Goal: Transaction & Acquisition: Purchase product/service

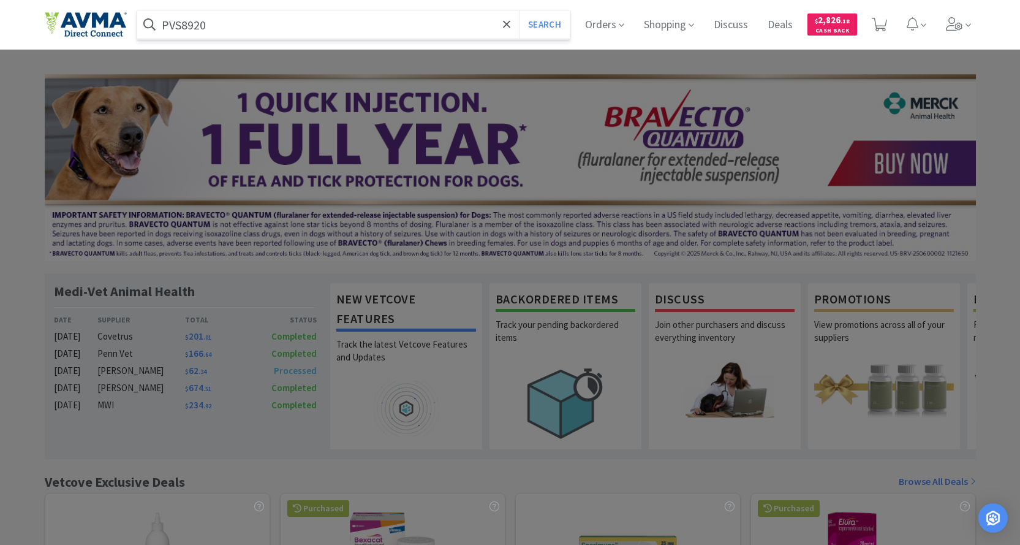
type input "PVS8920"
click at [519, 10] on button "Search" at bounding box center [544, 24] width 51 height 28
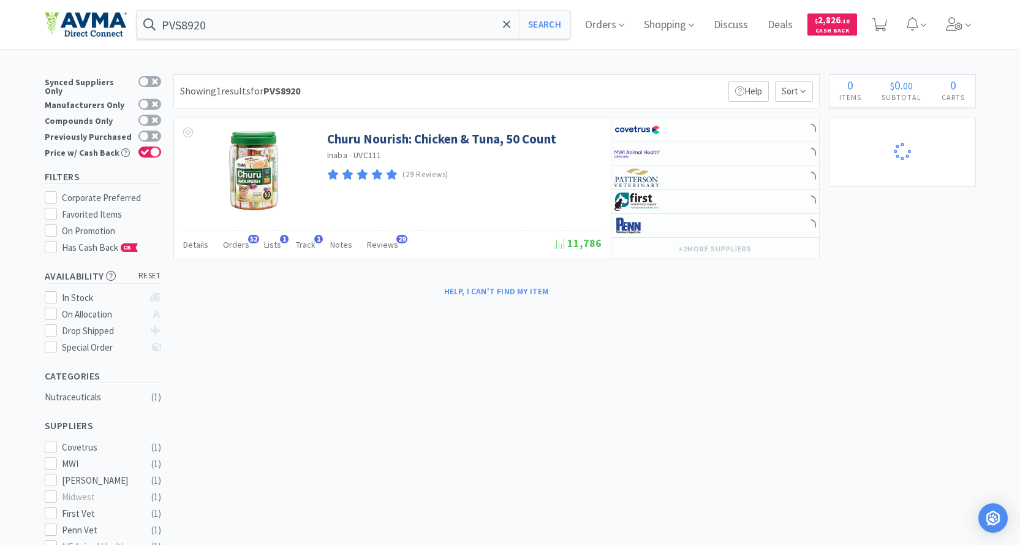
select select "1"
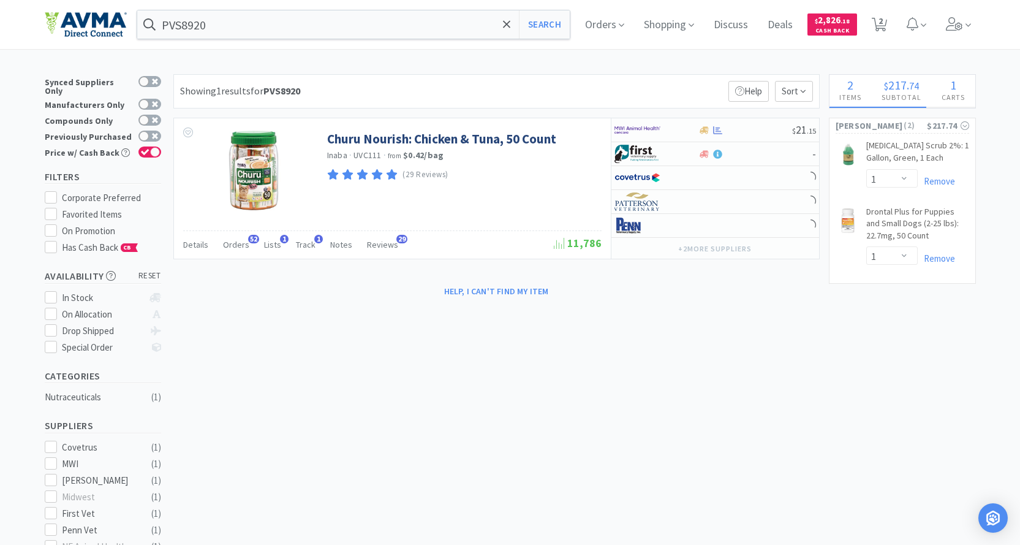
select select "2"
select select "1"
select select "2"
select select "1"
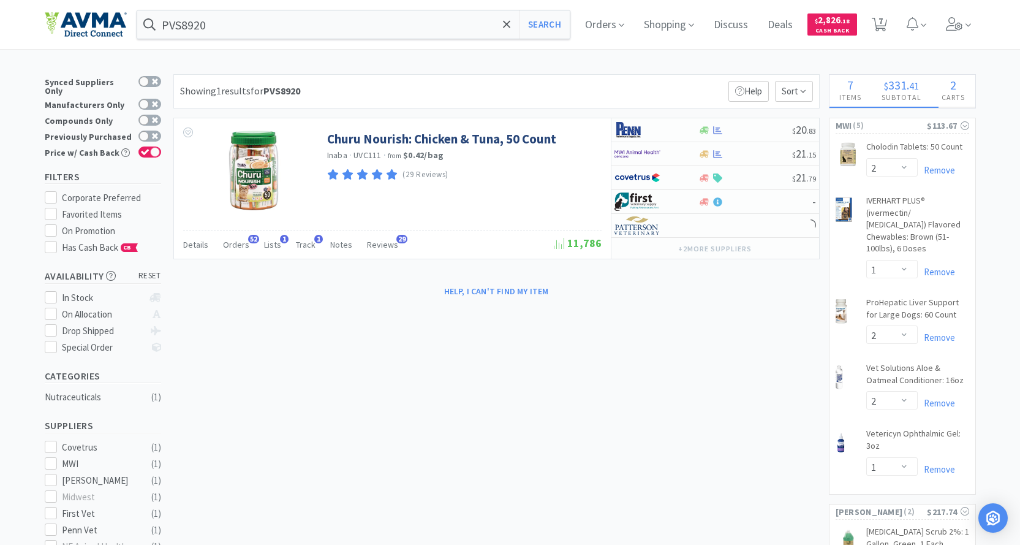
select select "8"
select select "1"
